Goal: Transaction & Acquisition: Purchase product/service

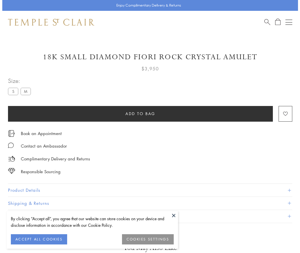
scroll to position [18, 0]
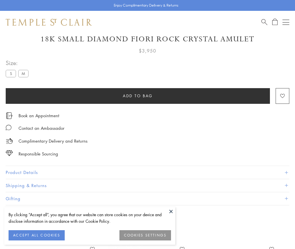
click at [138, 96] on span "Add to bag" at bounding box center [138, 96] width 30 height 6
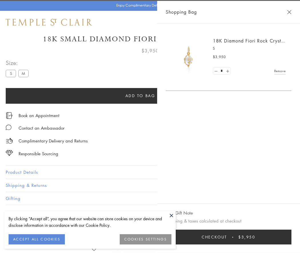
click at [287, 237] on button "Checkout $3,950" at bounding box center [228, 237] width 126 height 15
